Goal: Information Seeking & Learning: Learn about a topic

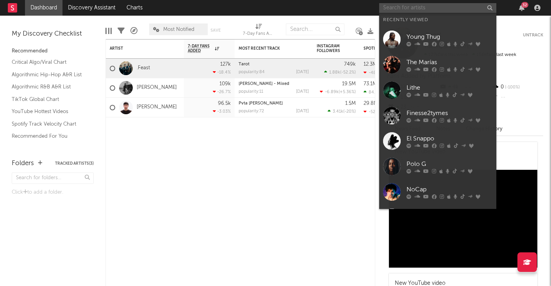
click at [411, 7] on input "text" at bounding box center [437, 8] width 117 height 10
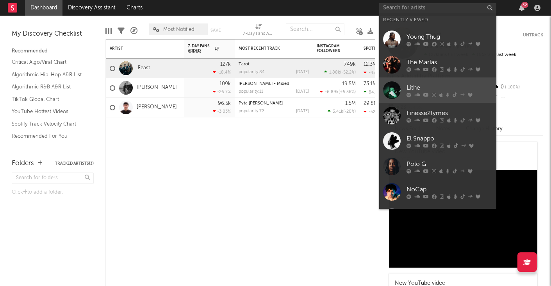
click at [431, 84] on div "Lithe" at bounding box center [450, 87] width 86 height 9
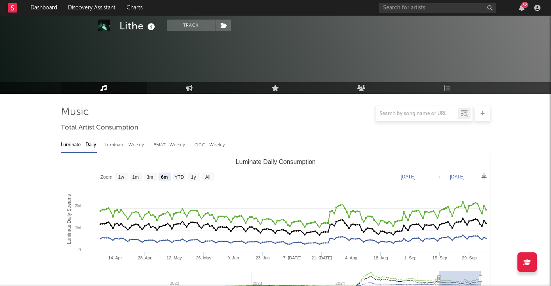
scroll to position [55, 0]
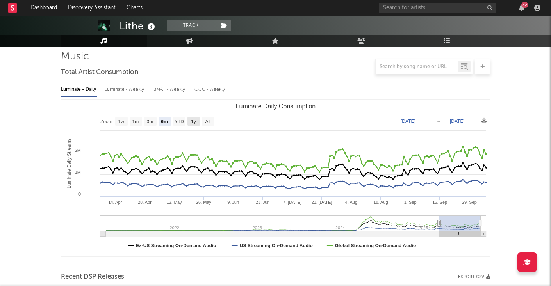
click at [193, 119] on text "1y" at bounding box center [193, 121] width 5 height 5
select select "1y"
type input "[DATE]"
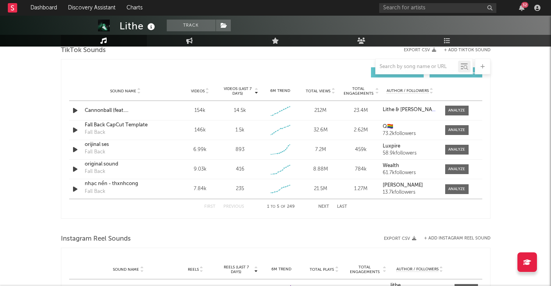
scroll to position [543, 0]
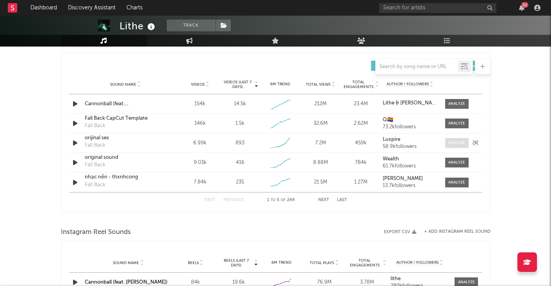
click at [452, 142] on div at bounding box center [457, 143] width 17 height 6
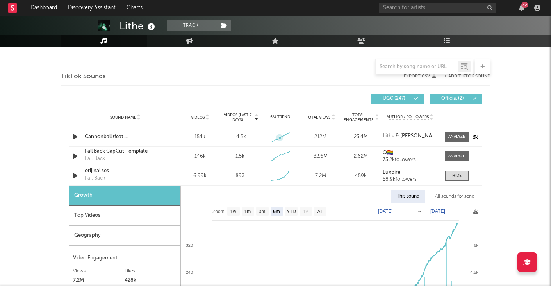
scroll to position [501, 0]
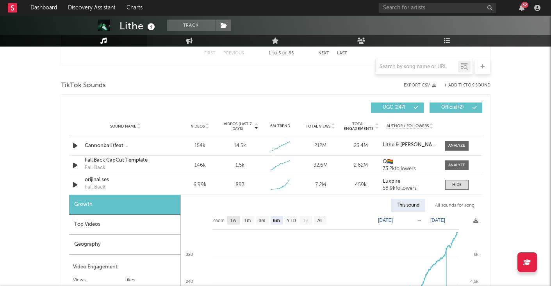
click at [236, 218] on text "1w" at bounding box center [233, 220] width 6 height 5
select select "1w"
type input "[DATE]"
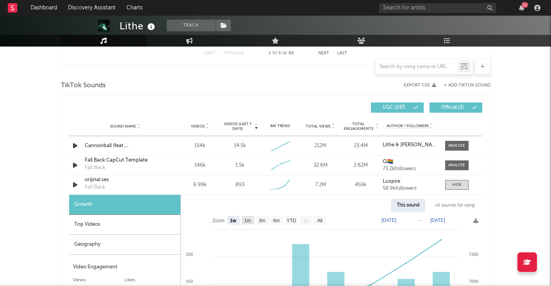
click at [247, 220] on text "1m" at bounding box center [247, 220] width 7 height 5
select select "1m"
type input "[DATE]"
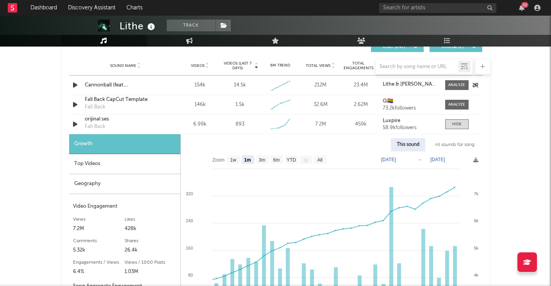
scroll to position [604, 0]
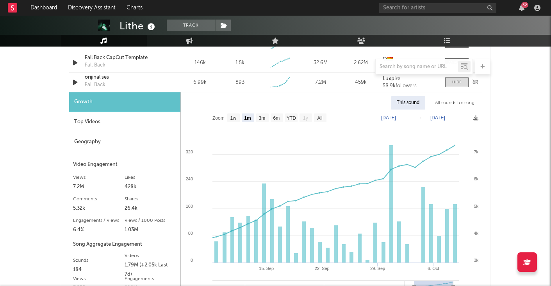
click at [75, 85] on icon "button" at bounding box center [75, 82] width 8 height 10
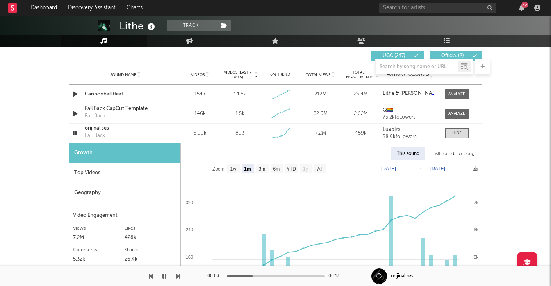
scroll to position [548, 0]
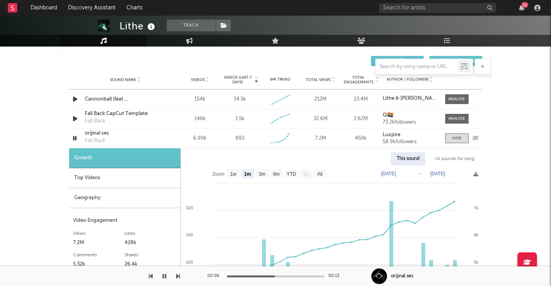
click at [74, 139] on icon "button" at bounding box center [74, 138] width 7 height 10
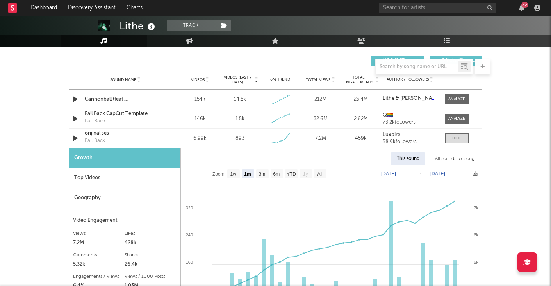
click at [99, 181] on div "Top Videos" at bounding box center [124, 178] width 111 height 20
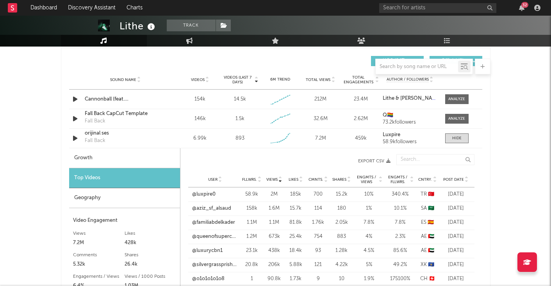
click at [236, 195] on div "@luxpire0" at bounding box center [215, 194] width 46 height 8
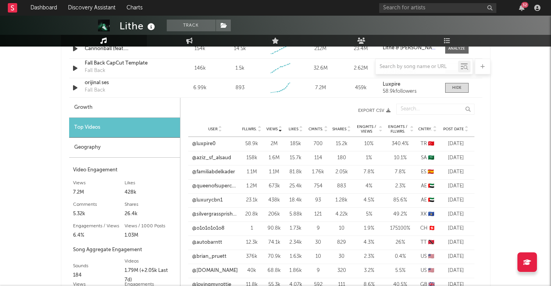
scroll to position [599, 0]
click at [451, 128] on span "Post Date" at bounding box center [454, 128] width 21 height 5
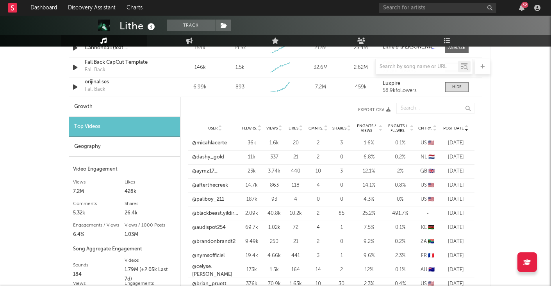
click at [216, 143] on link "@micahlacerte" at bounding box center [209, 143] width 35 height 8
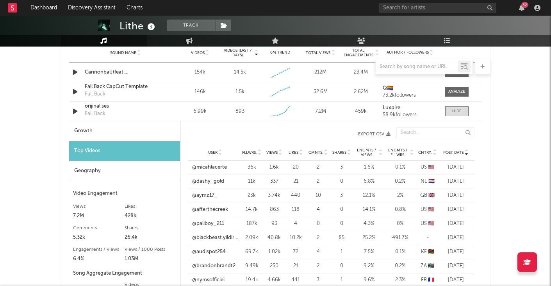
scroll to position [578, 0]
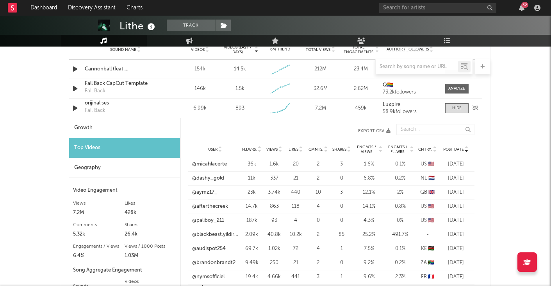
click at [159, 107] on div "orijinal ses Fall Back" at bounding box center [126, 108] width 82 height 18
click at [77, 85] on icon "button" at bounding box center [75, 89] width 8 height 10
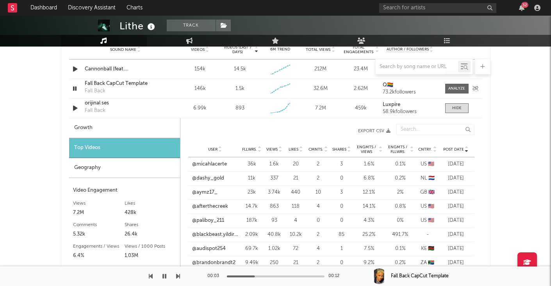
click at [73, 88] on icon "button" at bounding box center [74, 89] width 7 height 10
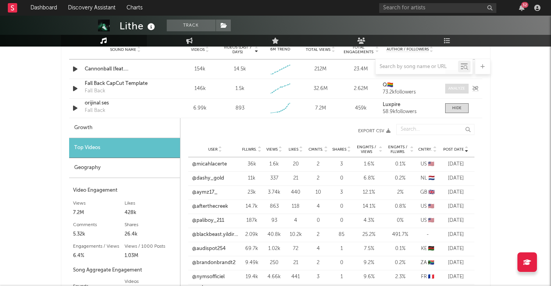
click at [451, 90] on div at bounding box center [457, 89] width 17 height 6
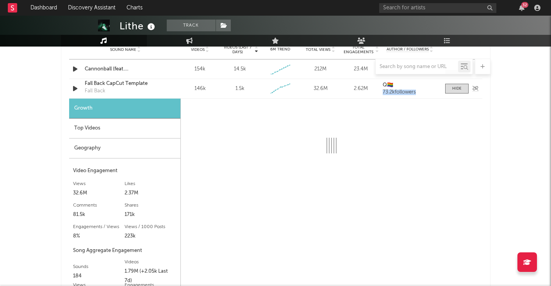
drag, startPoint x: 452, startPoint y: 90, endPoint x: 421, endPoint y: 85, distance: 31.3
click at [421, 85] on div "Sound Name Fall Back CapCut Template Fall Back Videos 146k Videos (last 7 days)…" at bounding box center [275, 88] width 413 height 19
click at [373, 95] on div "Sound Name Fall Back CapCut Template Fall Back Videos 146k Videos (last 7 days)…" at bounding box center [275, 88] width 413 height 19
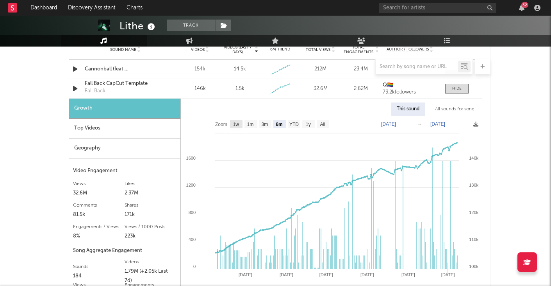
click at [237, 123] on text "1w" at bounding box center [236, 124] width 6 height 5
select select "1w"
type input "[DATE]"
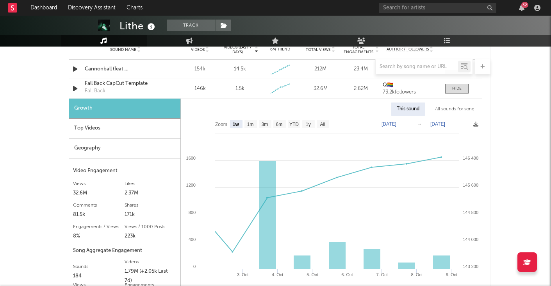
click at [127, 128] on div "Top Videos" at bounding box center [124, 128] width 111 height 20
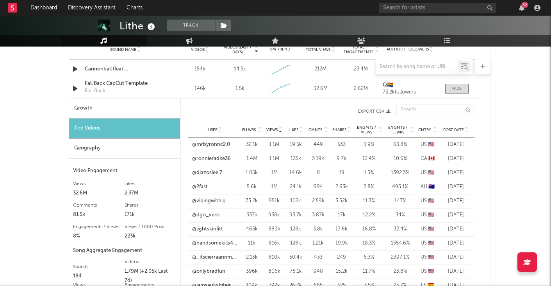
click at [447, 126] on div "User Fllwrs. Views Likes Cmnts. Shares Engmts / Views Engmts / Fllwrs. Cntry. P…" at bounding box center [331, 130] width 286 height 16
click at [446, 129] on span "Post Date" at bounding box center [454, 129] width 21 height 5
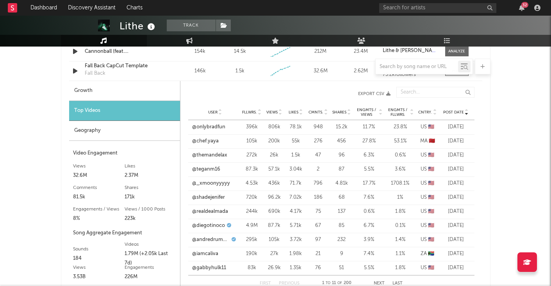
scroll to position [598, 0]
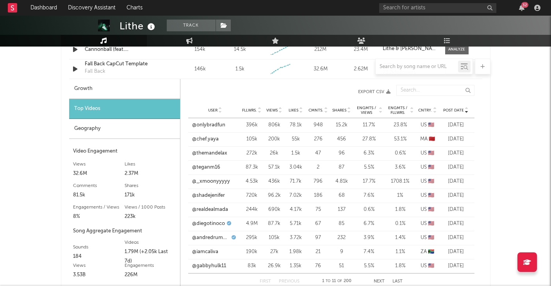
click at [107, 91] on div "Growth" at bounding box center [124, 89] width 111 height 20
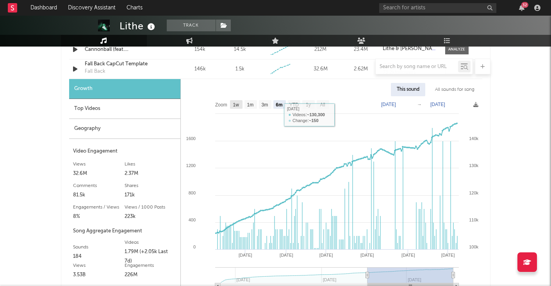
click at [238, 105] on text "1w" at bounding box center [236, 104] width 6 height 5
select select "1w"
type input "[DATE]"
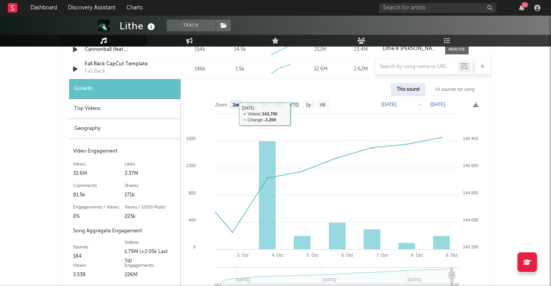
click at [113, 111] on div "Top Videos" at bounding box center [124, 109] width 111 height 20
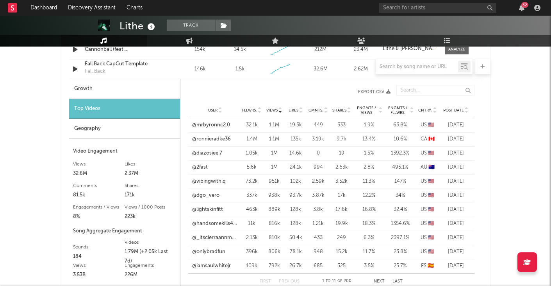
click at [460, 112] on span "Post Date" at bounding box center [454, 110] width 21 height 5
click at [220, 127] on link "@onlybradfun" at bounding box center [208, 125] width 33 height 8
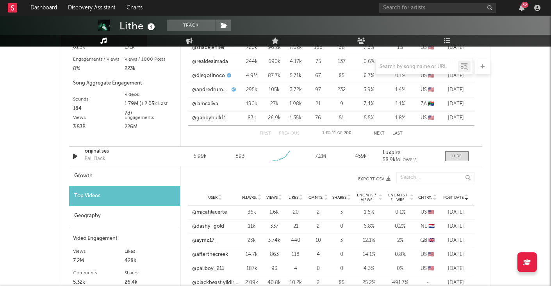
scroll to position [746, 0]
click at [125, 198] on div "Top Videos" at bounding box center [124, 196] width 111 height 20
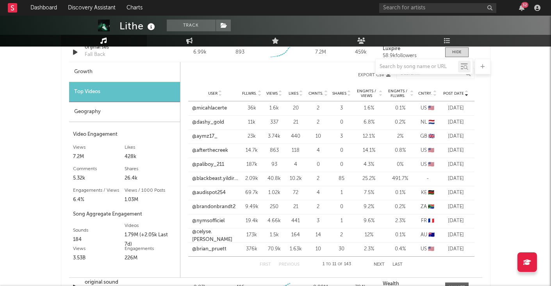
scroll to position [851, 0]
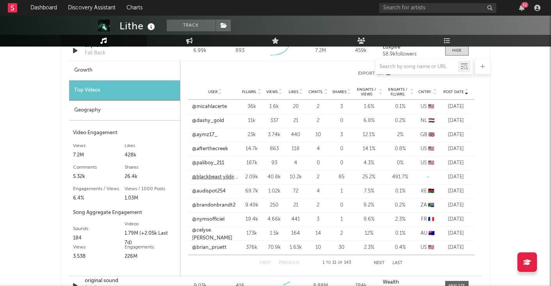
click at [224, 175] on link "@blackbeast.yildirim" at bounding box center [215, 177] width 46 height 8
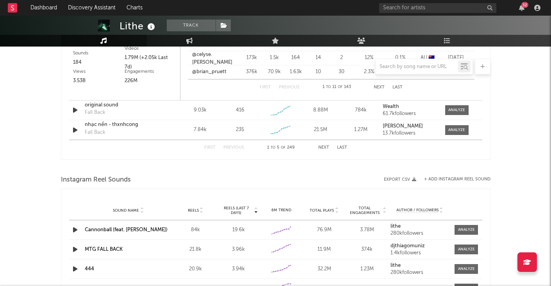
scroll to position [1029, 0]
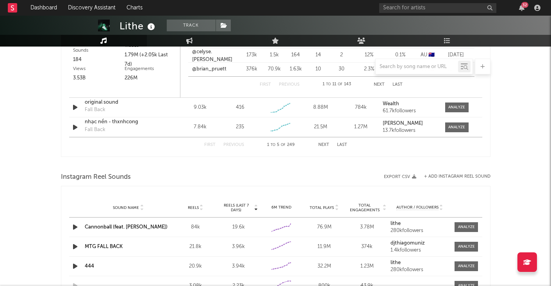
click at [322, 145] on button "Next" at bounding box center [323, 145] width 11 height 4
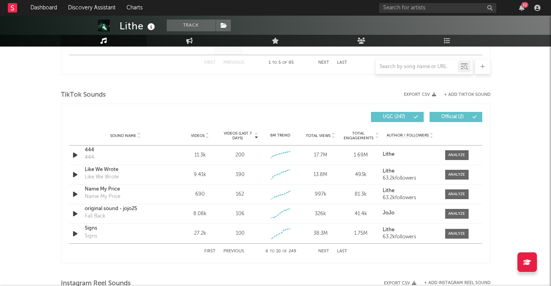
scroll to position [493, 0]
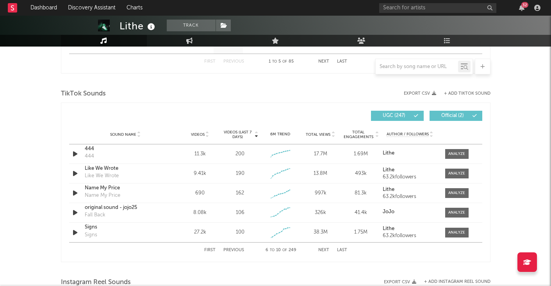
click at [233, 250] on button "Previous" at bounding box center [234, 250] width 21 height 4
select select "6m"
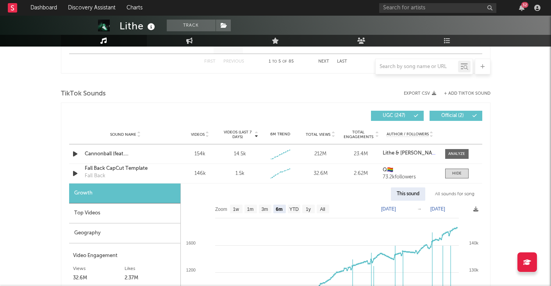
click at [112, 199] on div "Growth" at bounding box center [124, 193] width 111 height 20
click at [451, 173] on span at bounding box center [456, 173] width 23 height 10
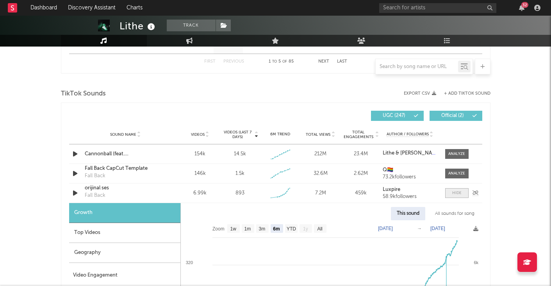
click at [455, 192] on div at bounding box center [457, 193] width 9 height 6
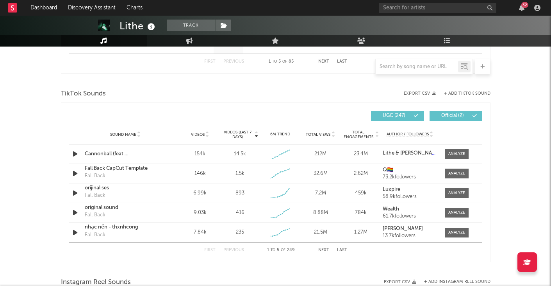
click at [326, 250] on button "Next" at bounding box center [323, 250] width 11 height 4
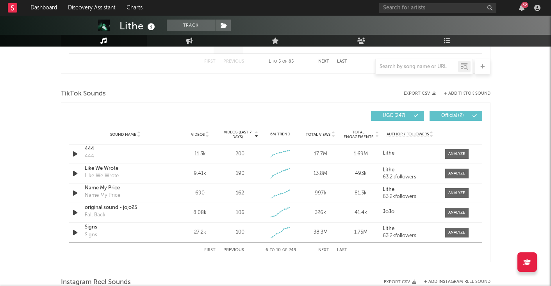
click at [326, 249] on button "Next" at bounding box center [323, 250] width 11 height 4
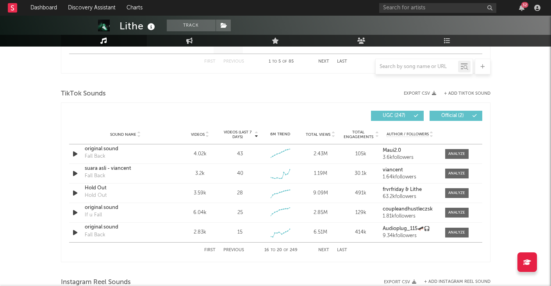
click at [325, 250] on button "Next" at bounding box center [323, 250] width 11 height 4
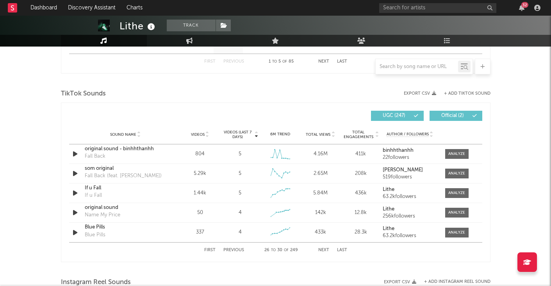
click at [325, 250] on button "Next" at bounding box center [323, 250] width 11 height 4
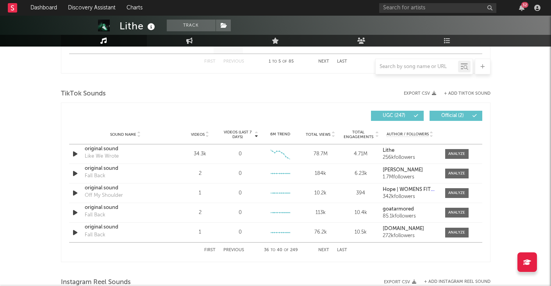
click at [325, 250] on button "Next" at bounding box center [323, 250] width 11 height 4
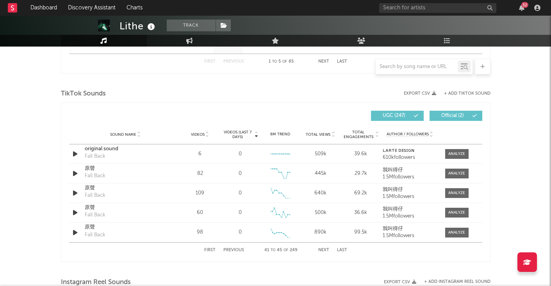
click at [325, 250] on button "Next" at bounding box center [323, 250] width 11 height 4
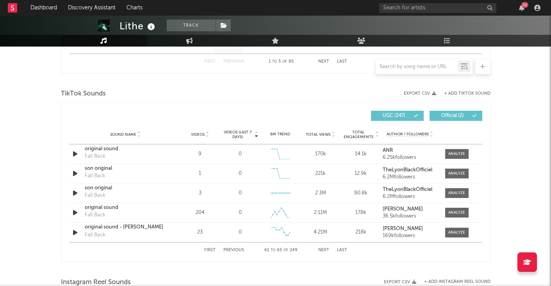
click at [325, 250] on button "Next" at bounding box center [323, 250] width 11 height 4
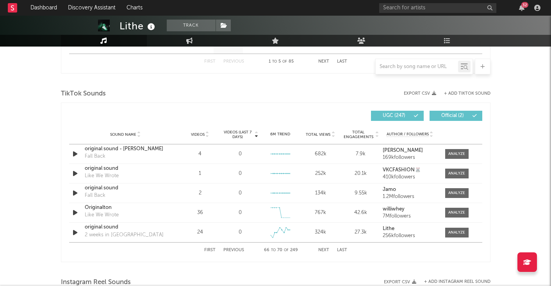
click at [325, 250] on button "Next" at bounding box center [323, 250] width 11 height 4
click at [228, 250] on button "Previous" at bounding box center [234, 250] width 21 height 4
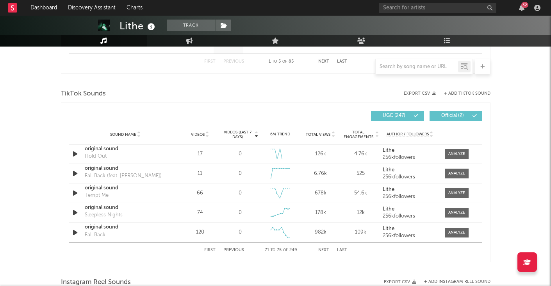
click at [228, 250] on button "Previous" at bounding box center [234, 250] width 21 height 4
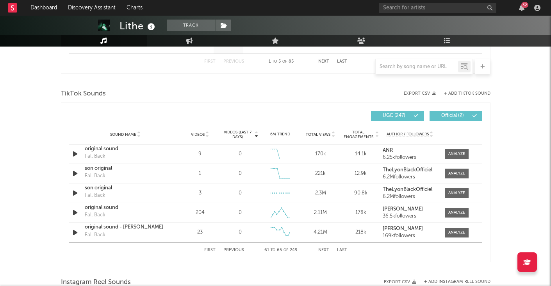
click at [228, 250] on button "Previous" at bounding box center [234, 250] width 21 height 4
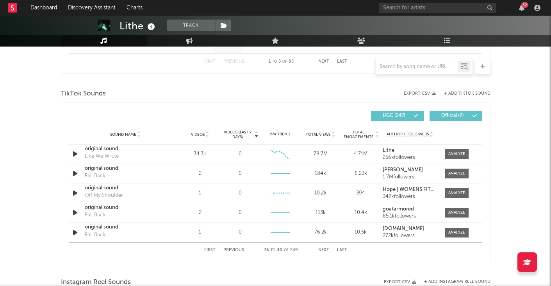
click at [228, 250] on button "Previous" at bounding box center [234, 250] width 21 height 4
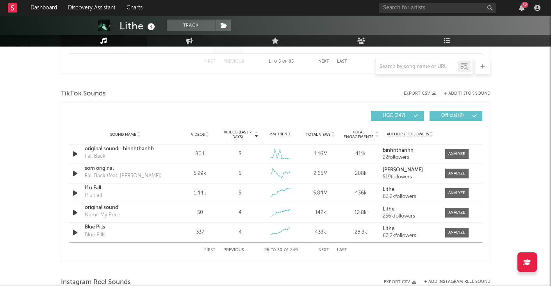
click at [228, 250] on button "Previous" at bounding box center [234, 250] width 21 height 4
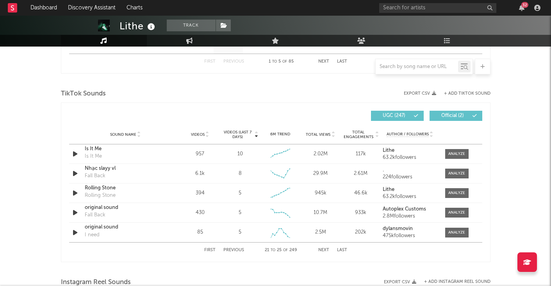
click at [228, 250] on button "Previous" at bounding box center [234, 250] width 21 height 4
click at [227, 249] on button "Previous" at bounding box center [234, 250] width 21 height 4
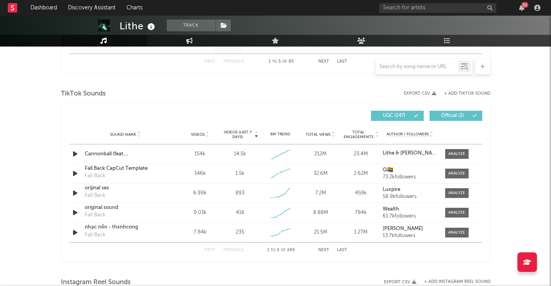
click at [227, 249] on button "Previous" at bounding box center [234, 250] width 21 height 4
click at [75, 154] on icon "button" at bounding box center [75, 154] width 8 height 10
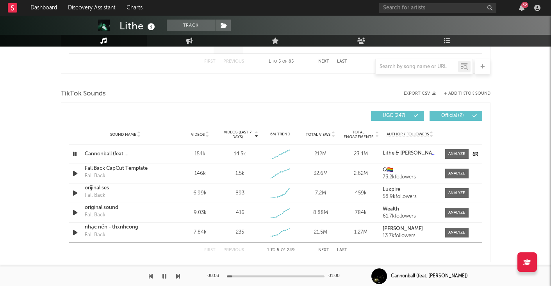
click at [75, 155] on icon "button" at bounding box center [74, 154] width 7 height 10
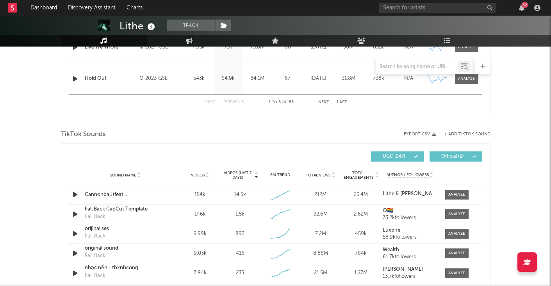
scroll to position [449, 0]
